Goal: Task Accomplishment & Management: Manage account settings

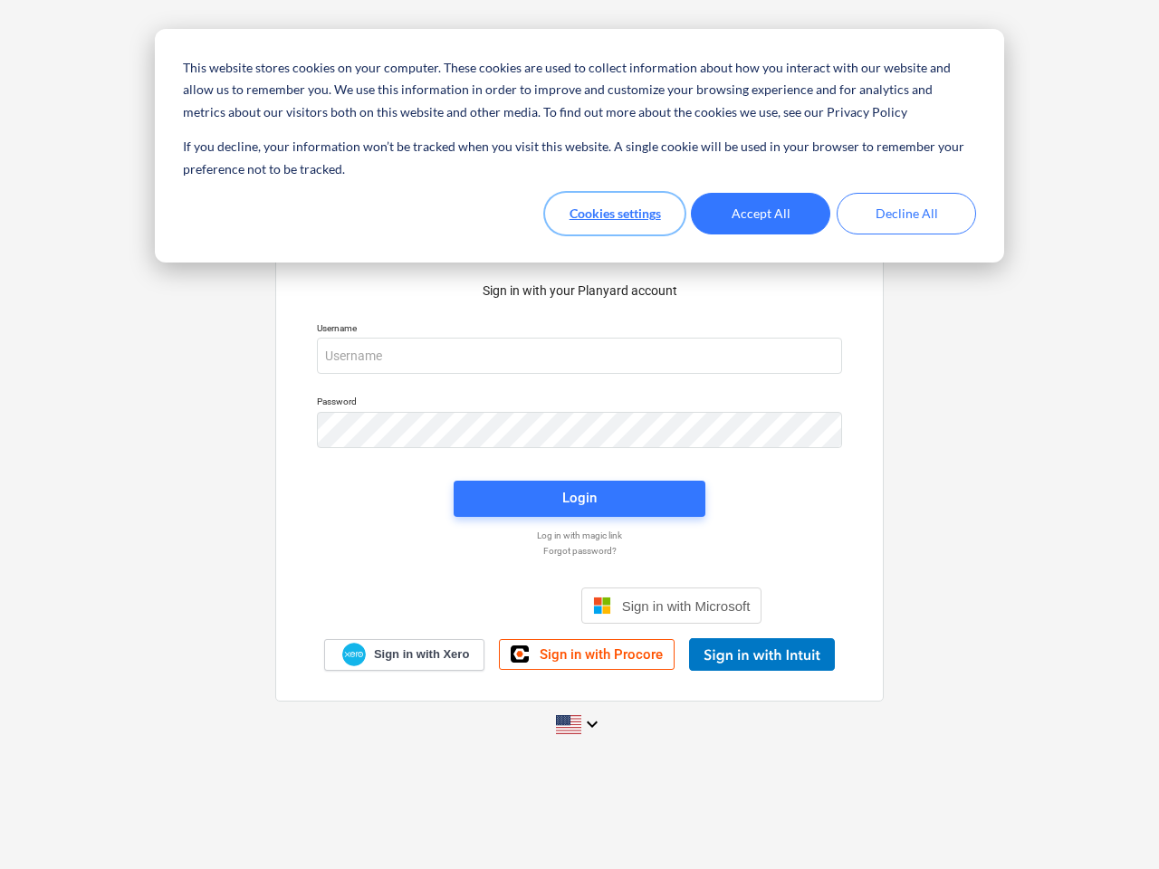
click at [615, 214] on button "Cookies settings" at bounding box center [614, 214] width 139 height 42
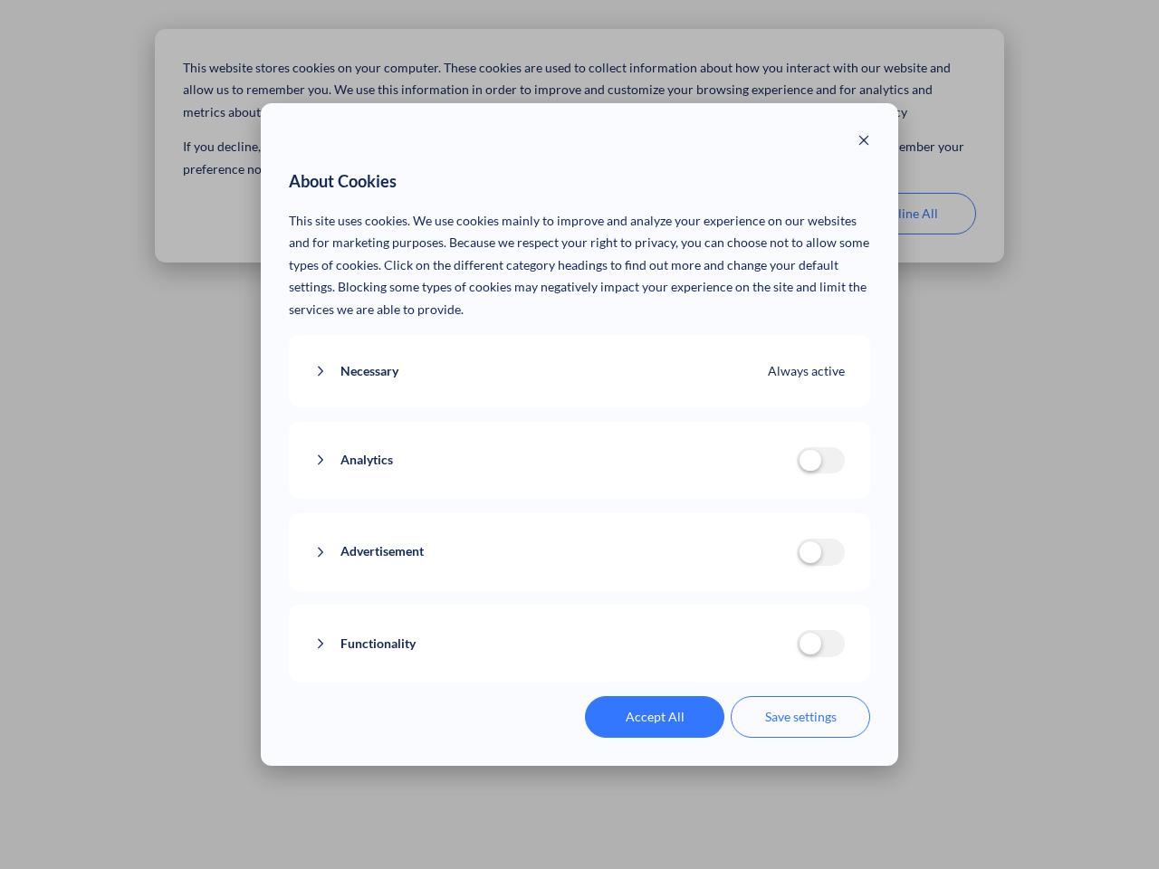
click at [761, 214] on p "This site uses cookies. We use cookies mainly to improve and analyze your exper…" at bounding box center [580, 265] width 582 height 111
click at [906, 214] on div "About Cookies This site uses cookies. We use cookies mainly to improve and anal…" at bounding box center [579, 434] width 1159 height 869
click at [580, 356] on div "Necessary Always active These cookies are necessary for the website to function…" at bounding box center [580, 371] width 582 height 73
click at [580, 430] on div "Analytics analytics cookies disallowed These cookies help us to understand how …" at bounding box center [580, 461] width 582 height 78
click at [580, 499] on div "Analytics analytics cookies disallowed These cookies help us to understand how …" at bounding box center [580, 461] width 582 height 78
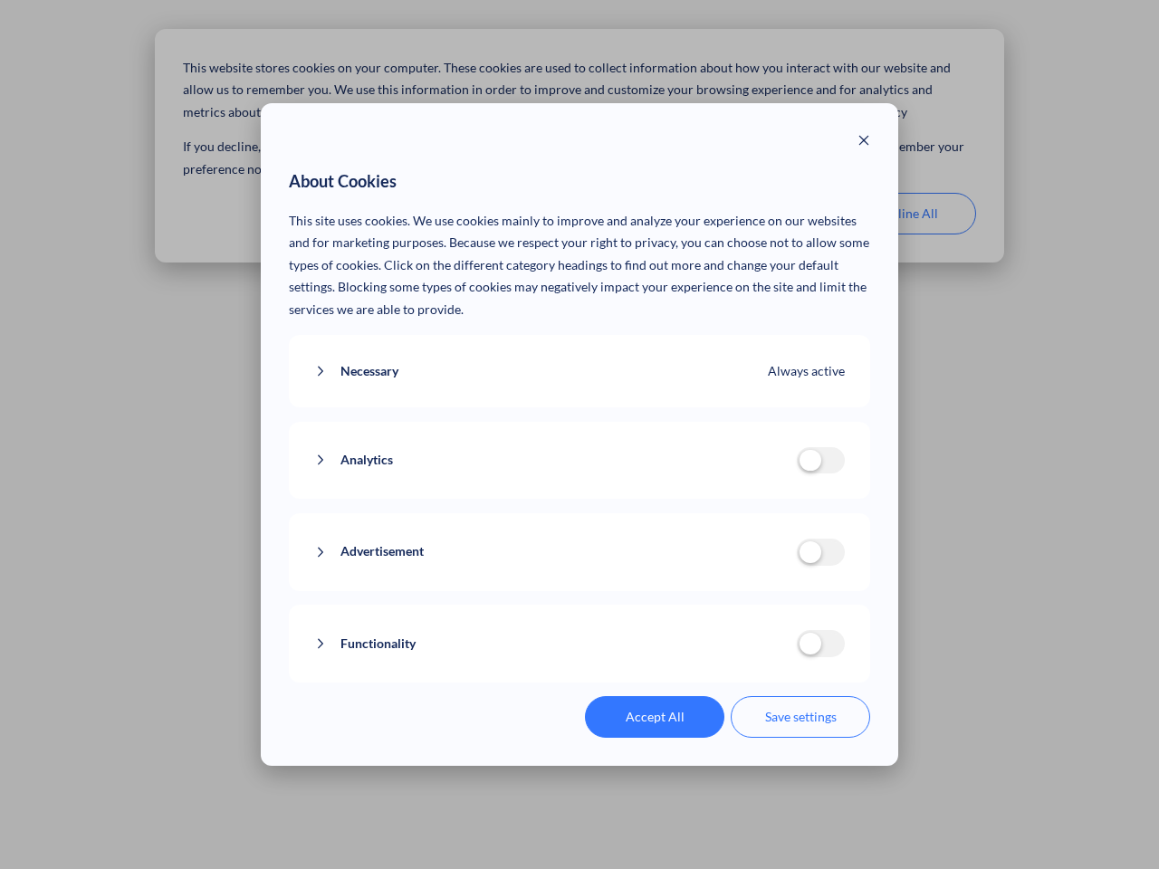
click at [672, 606] on div "Functionality functionality cookies disallowed We use a set of cookies that are…" at bounding box center [580, 644] width 582 height 78
click at [762, 655] on button "Functionality" at bounding box center [555, 644] width 483 height 23
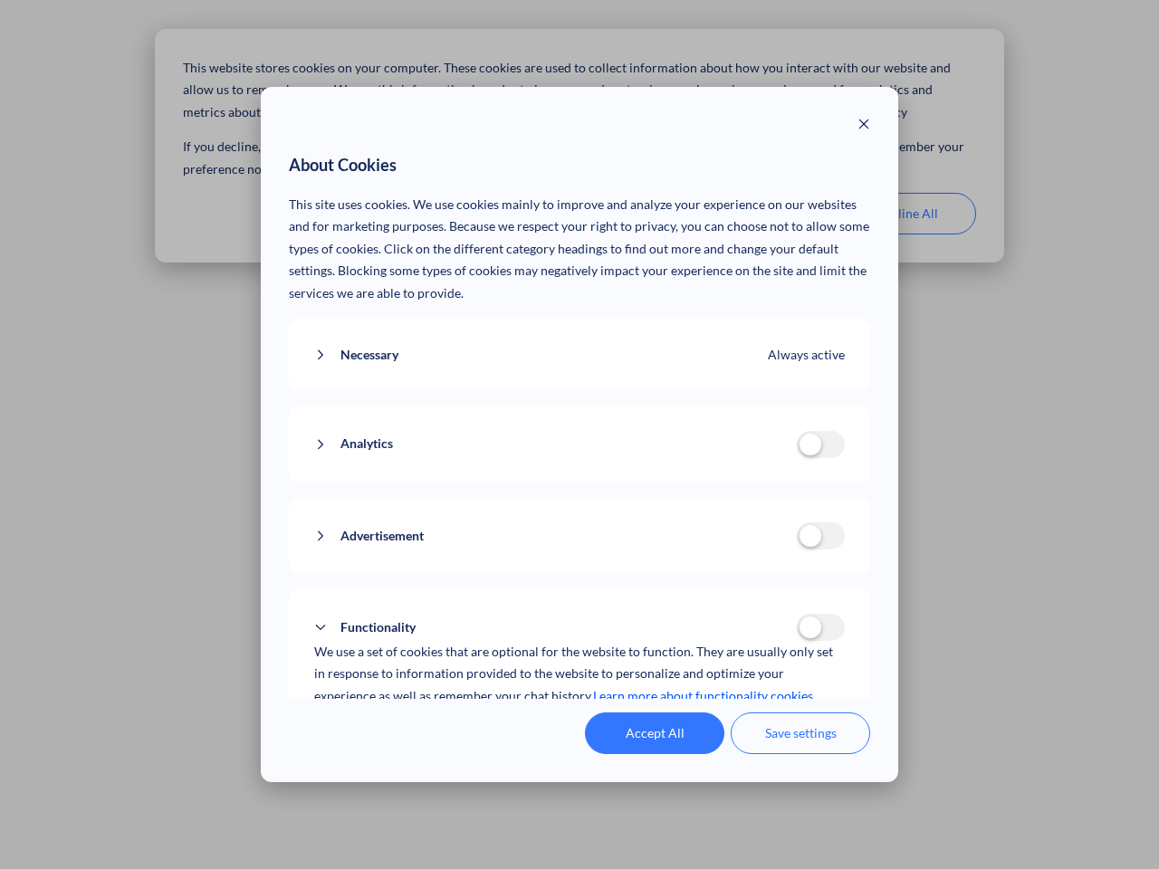
click at [580, 724] on div "Accept All Save settings" at bounding box center [580, 734] width 582 height 42
